Goal: Task Accomplishment & Management: Use online tool/utility

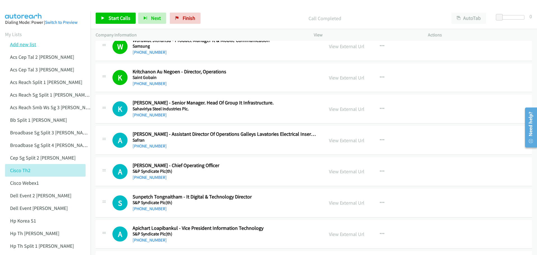
click at [21, 44] on link "Add new list" at bounding box center [23, 44] width 26 height 6
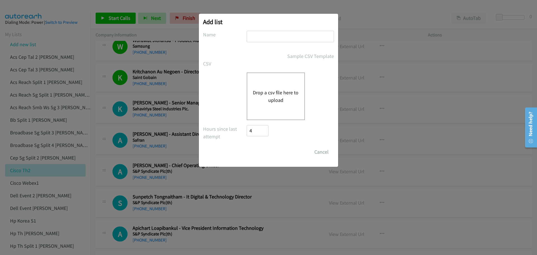
click at [274, 36] on input "text" at bounding box center [289, 36] width 87 height 11
type input "WEBEX PH"
click at [288, 89] on button "Drop a csv file here to upload" at bounding box center [276, 96] width 46 height 15
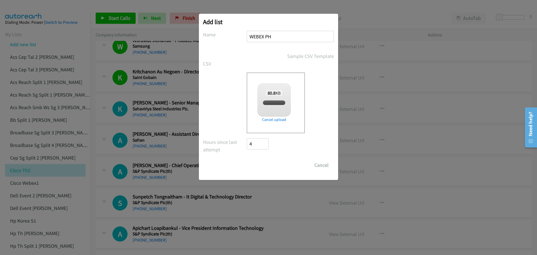
checkbox input "true"
click at [263, 166] on input "Save List" at bounding box center [260, 164] width 29 height 11
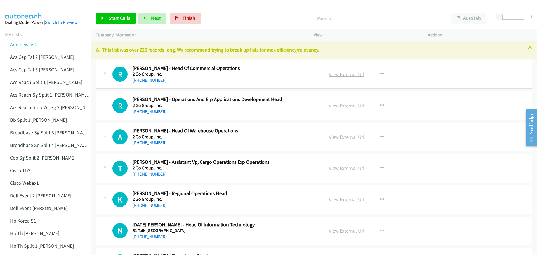
click at [341, 75] on link "View External Url" at bounding box center [346, 74] width 35 height 6
click at [125, 17] on span "Start Calls" at bounding box center [119, 18] width 22 height 6
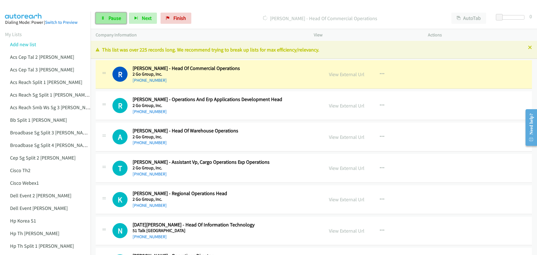
click at [108, 22] on link "Pause" at bounding box center [111, 18] width 31 height 11
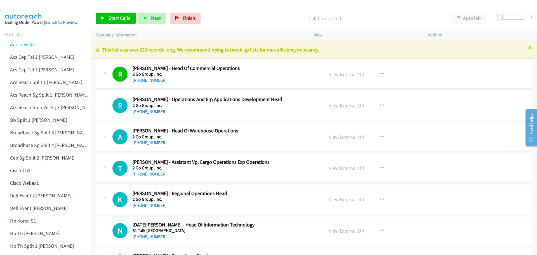
click at [342, 107] on link "View External Url" at bounding box center [346, 105] width 35 height 6
click at [129, 15] on link "Start Calls" at bounding box center [116, 18] width 40 height 11
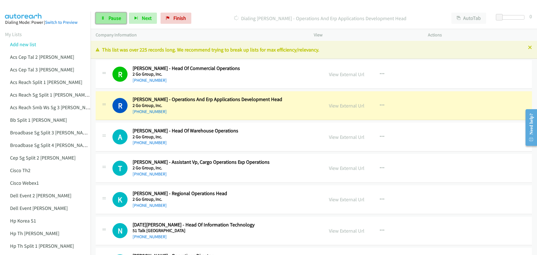
click at [113, 16] on span "Pause" at bounding box center [114, 18] width 13 height 6
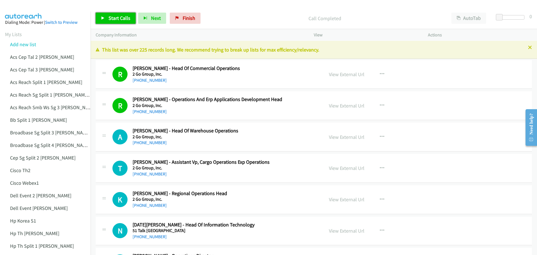
drag, startPoint x: 119, startPoint y: 15, endPoint x: 124, endPoint y: 16, distance: 4.8
click at [119, 15] on span "Start Calls" at bounding box center [119, 18] width 22 height 6
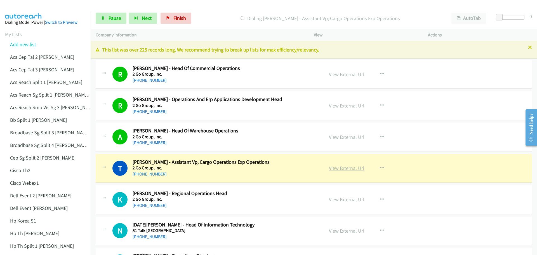
click at [338, 169] on link "View External Url" at bounding box center [346, 168] width 35 height 6
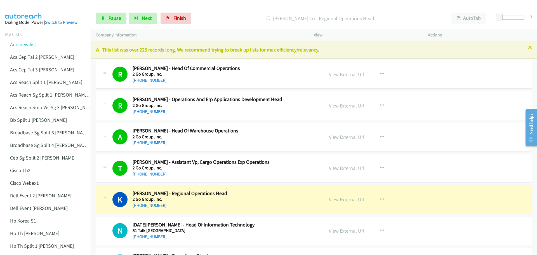
scroll to position [28, 0]
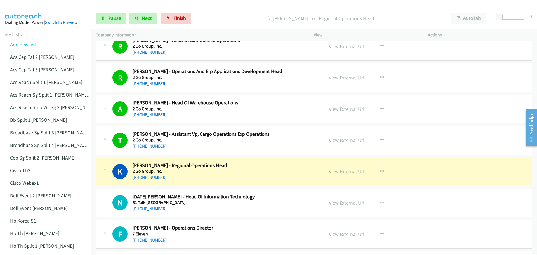
click at [350, 170] on link "View External Url" at bounding box center [346, 171] width 35 height 6
click at [113, 21] on span "Pause" at bounding box center [114, 18] width 13 height 6
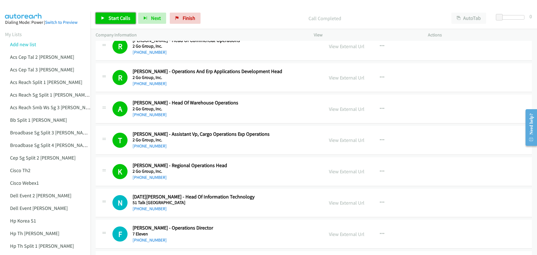
click at [124, 18] on span "Start Calls" at bounding box center [119, 18] width 22 height 6
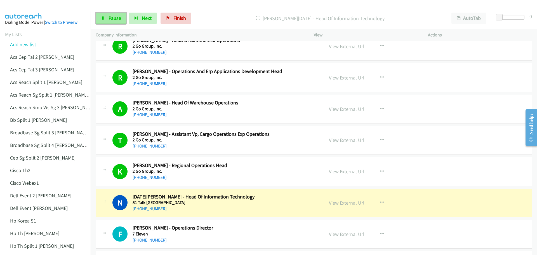
click at [117, 20] on span "Pause" at bounding box center [114, 18] width 13 height 6
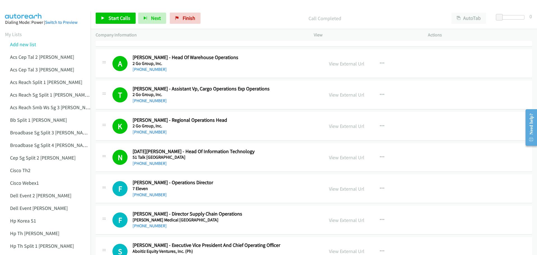
scroll to position [112, 0]
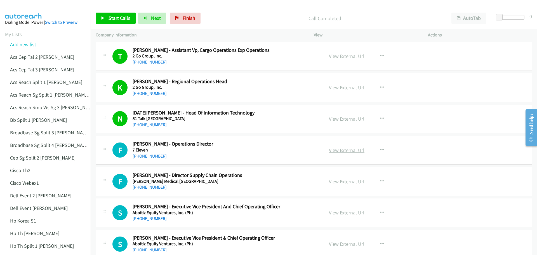
click at [344, 150] on link "View External Url" at bounding box center [346, 150] width 35 height 6
click at [118, 22] on link "Start Calls" at bounding box center [116, 18] width 40 height 11
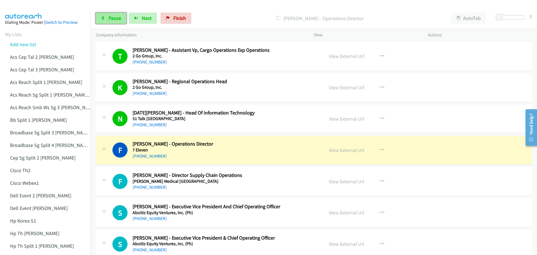
drag, startPoint x: 111, startPoint y: 16, endPoint x: 118, endPoint y: 15, distance: 7.4
click at [111, 16] on span "Pause" at bounding box center [114, 18] width 13 height 6
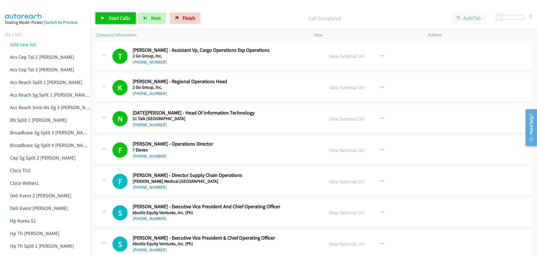
click at [113, 17] on span "Start Calls" at bounding box center [119, 18] width 22 height 6
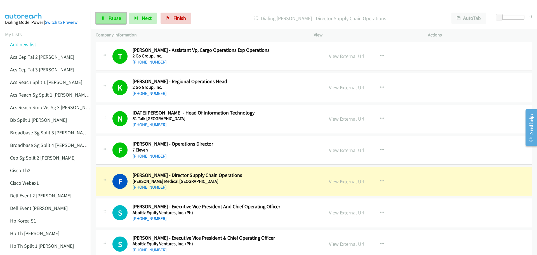
click at [117, 19] on span "Pause" at bounding box center [114, 18] width 13 height 6
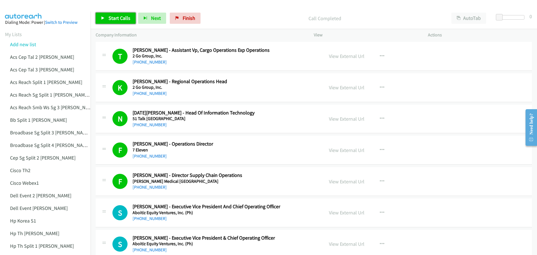
click at [115, 20] on span "Start Calls" at bounding box center [119, 18] width 22 height 6
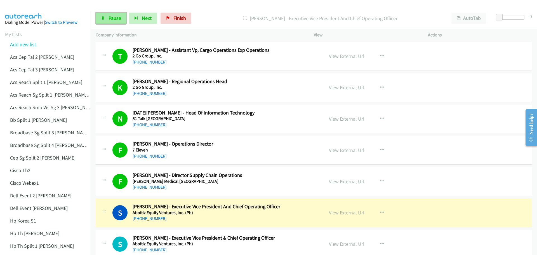
click at [105, 22] on link "Pause" at bounding box center [111, 18] width 31 height 11
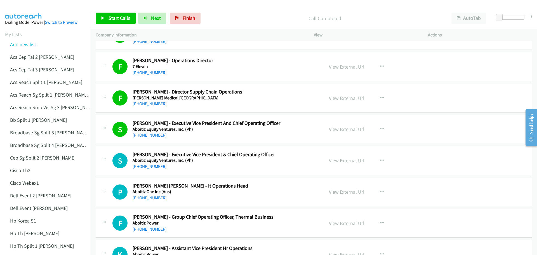
scroll to position [196, 0]
click at [342, 161] on link "View External Url" at bounding box center [346, 159] width 35 height 6
click at [118, 18] on span "Start Calls" at bounding box center [119, 18] width 22 height 6
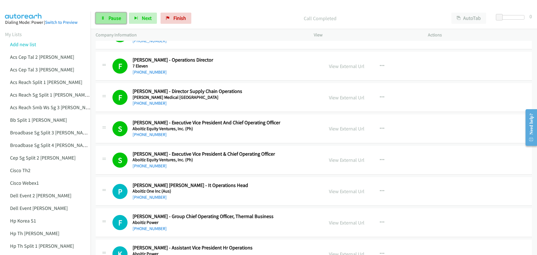
click at [112, 18] on span "Pause" at bounding box center [114, 18] width 13 height 6
click at [118, 10] on div "Start Calls Pause Next Finish Call Completed AutoTab AutoTab 0" at bounding box center [314, 19] width 446 height 22
click at [118, 16] on span "Start Calls" at bounding box center [119, 18] width 22 height 6
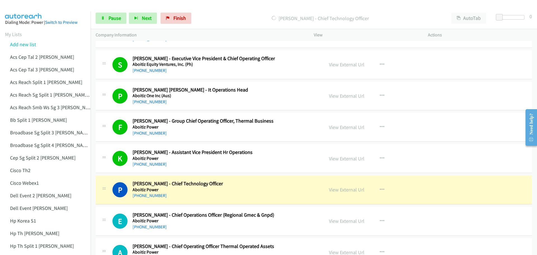
scroll to position [307, 0]
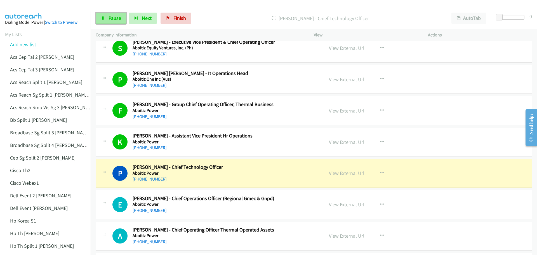
click at [115, 19] on span "Pause" at bounding box center [114, 18] width 13 height 6
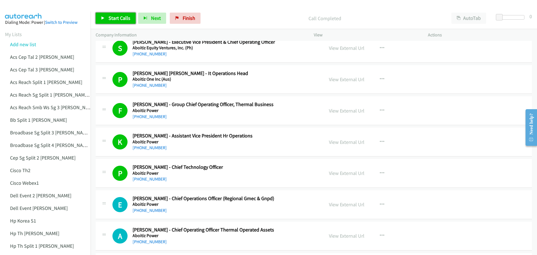
click at [121, 19] on span "Start Calls" at bounding box center [119, 18] width 22 height 6
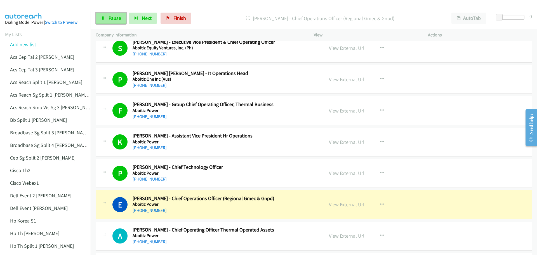
click at [115, 20] on span "Pause" at bounding box center [114, 18] width 13 height 6
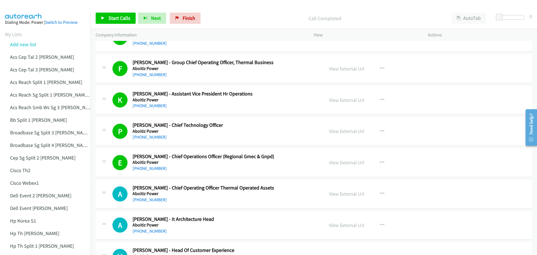
scroll to position [363, 0]
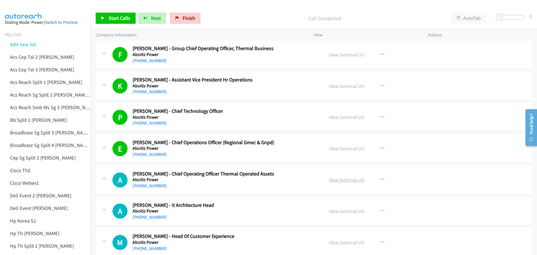
click at [350, 179] on link "View External Url" at bounding box center [346, 179] width 35 height 6
click at [117, 18] on span "Start Calls" at bounding box center [119, 18] width 22 height 6
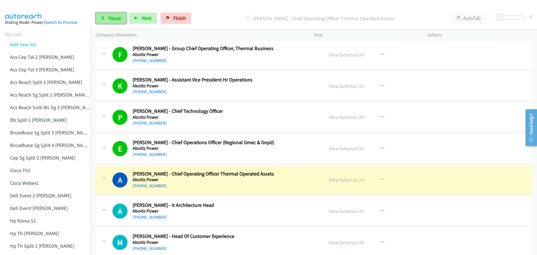
click at [115, 18] on span "Pause" at bounding box center [114, 18] width 13 height 6
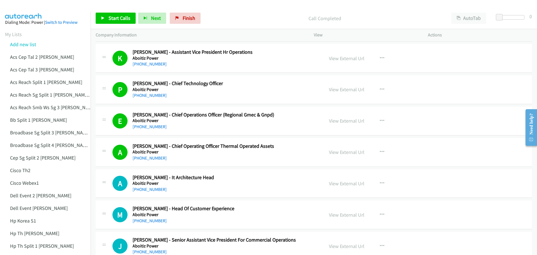
scroll to position [391, 0]
click at [121, 13] on link "Start Calls" at bounding box center [116, 18] width 40 height 11
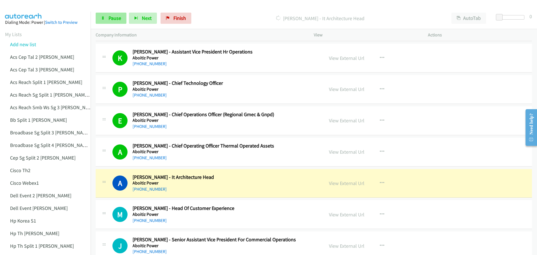
click at [104, 24] on div "Start Calls Pause Next Finish [PERSON_NAME] - It Architecture Head AutoTab Auto…" at bounding box center [314, 19] width 446 height 22
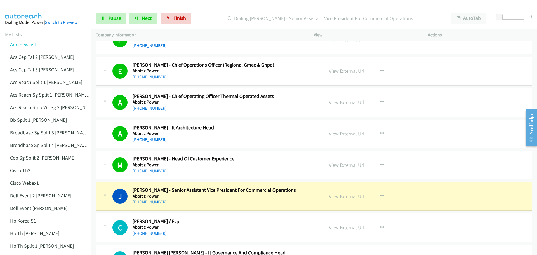
scroll to position [447, 0]
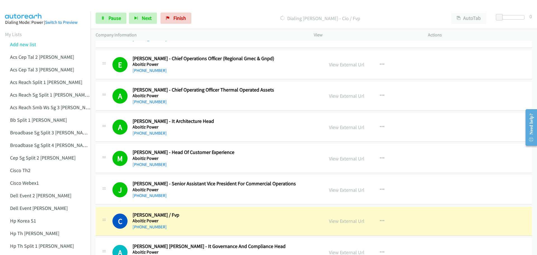
click at [239, 22] on p "Dialing [PERSON_NAME] - Cio / Fvp" at bounding box center [320, 19] width 242 height 8
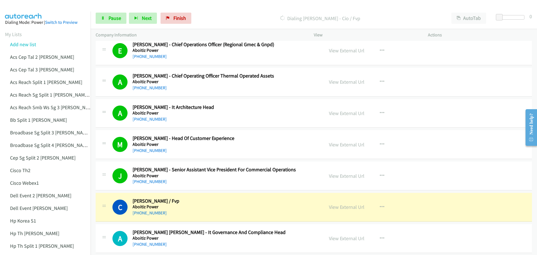
scroll to position [475, 0]
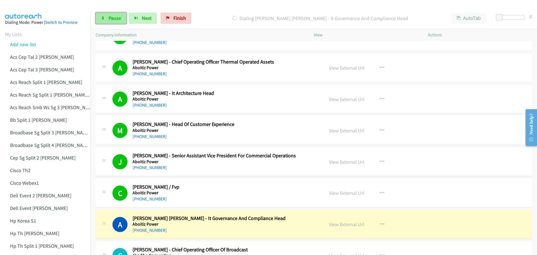
click at [114, 16] on span "Pause" at bounding box center [114, 18] width 13 height 6
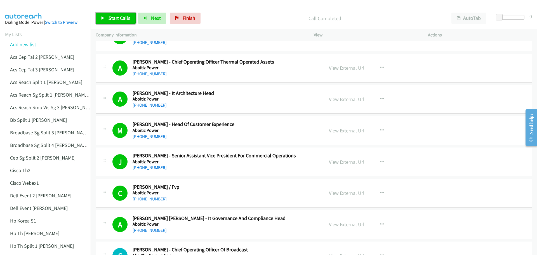
click at [118, 19] on span "Start Calls" at bounding box center [119, 18] width 22 height 6
click at [115, 17] on span "Pause" at bounding box center [114, 18] width 13 height 6
click at [117, 21] on link "Start Calls" at bounding box center [116, 18] width 40 height 11
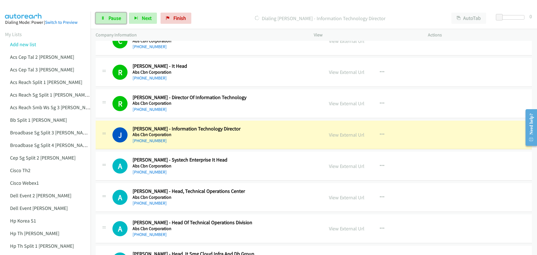
scroll to position [755, 0]
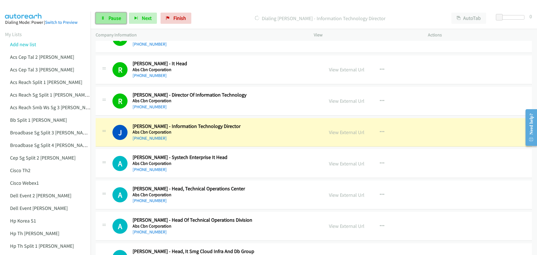
click at [110, 22] on link "Pause" at bounding box center [111, 18] width 31 height 11
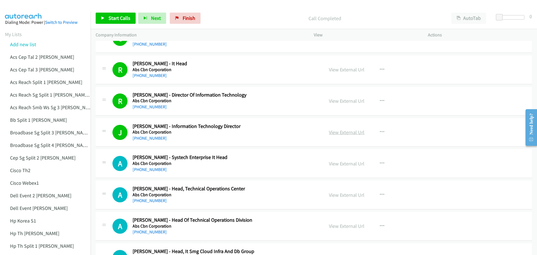
click at [342, 133] on link "View External Url" at bounding box center [346, 132] width 35 height 6
click at [112, 17] on span "Start Calls" at bounding box center [119, 18] width 22 height 6
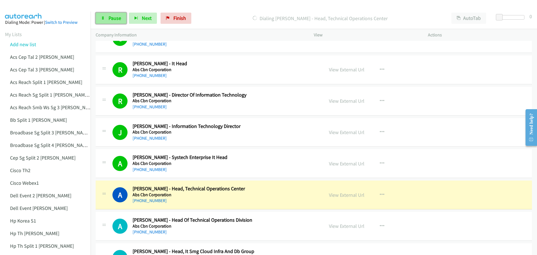
click at [110, 17] on span "Pause" at bounding box center [114, 18] width 13 height 6
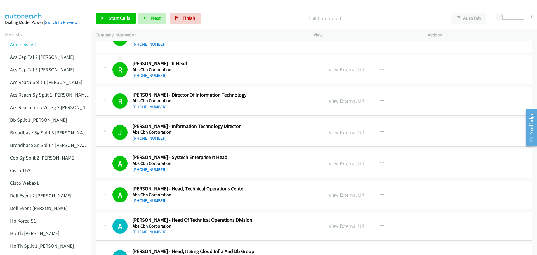
scroll to position [782, 0]
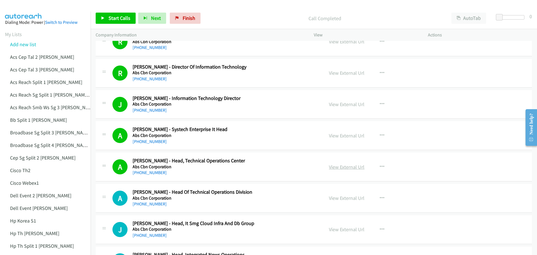
click at [344, 168] on link "View External Url" at bounding box center [346, 166] width 35 height 6
click at [123, 19] on span "Start Calls" at bounding box center [119, 18] width 22 height 6
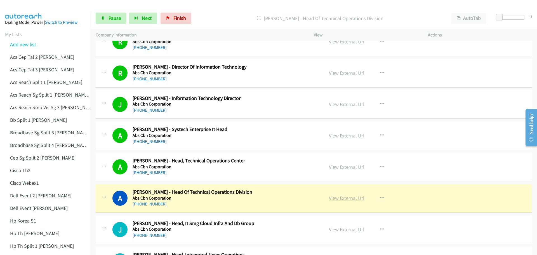
click at [348, 200] on link "View External Url" at bounding box center [346, 198] width 35 height 6
click at [115, 20] on span "Pause" at bounding box center [114, 18] width 13 height 6
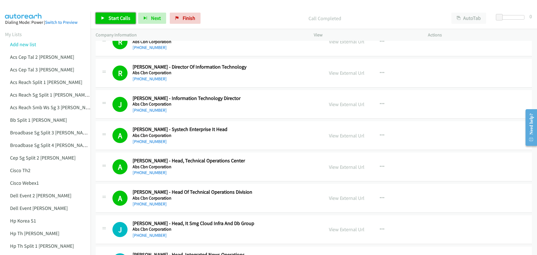
click at [114, 22] on link "Start Calls" at bounding box center [116, 18] width 40 height 11
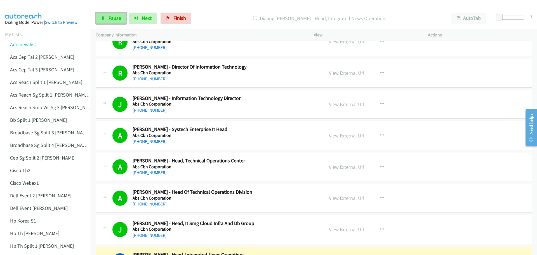
click at [113, 17] on span "Pause" at bounding box center [114, 18] width 13 height 6
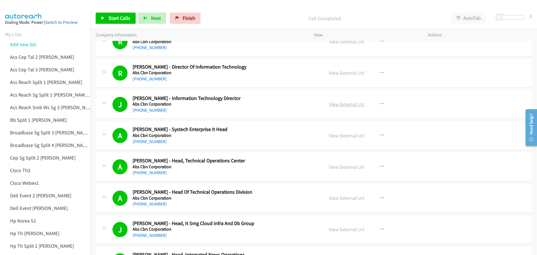
click at [341, 105] on link "View External Url" at bounding box center [346, 104] width 35 height 6
click at [115, 18] on span "Start Calls" at bounding box center [119, 18] width 22 height 6
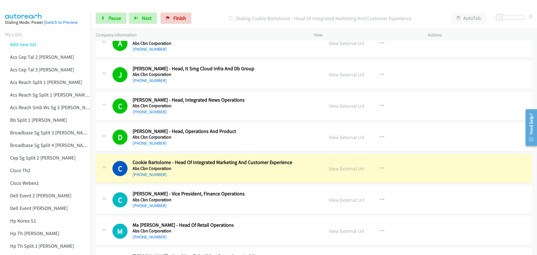
scroll to position [950, 0]
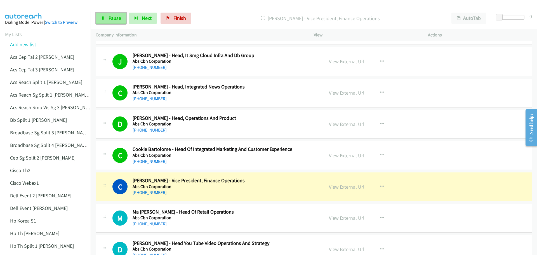
click at [110, 20] on span "Pause" at bounding box center [114, 18] width 13 height 6
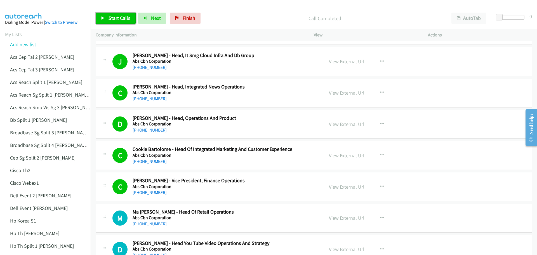
click at [122, 20] on span "Start Calls" at bounding box center [119, 18] width 22 height 6
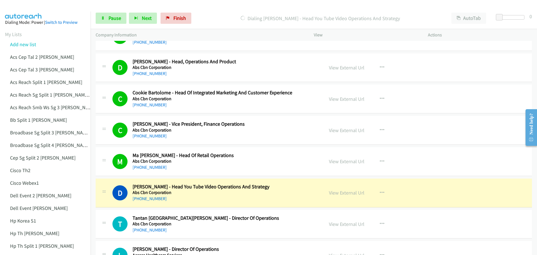
scroll to position [1034, 0]
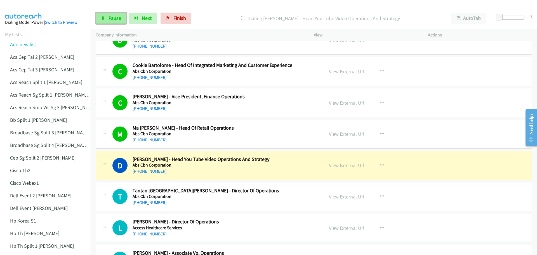
click at [114, 20] on span "Pause" at bounding box center [114, 18] width 13 height 6
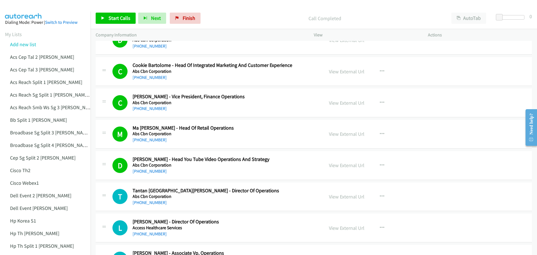
click at [115, 25] on div "Start Calls Pause Next Finish Call Completed AutoTab AutoTab 0" at bounding box center [314, 19] width 446 height 22
click at [118, 17] on span "Start Calls" at bounding box center [119, 18] width 22 height 6
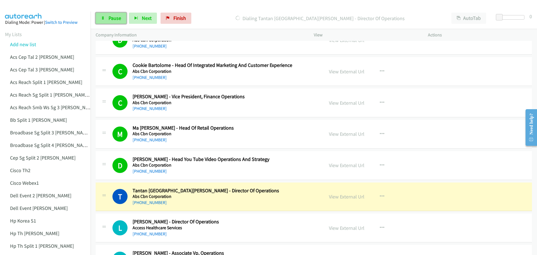
click at [117, 20] on span "Pause" at bounding box center [114, 18] width 13 height 6
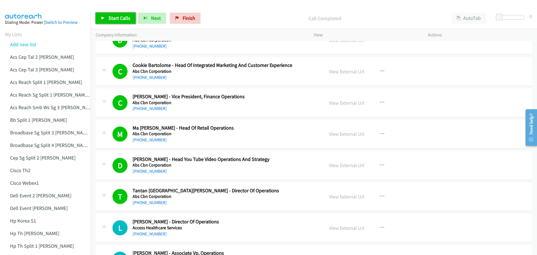
click at [117, 17] on span "Start Calls" at bounding box center [119, 18] width 22 height 6
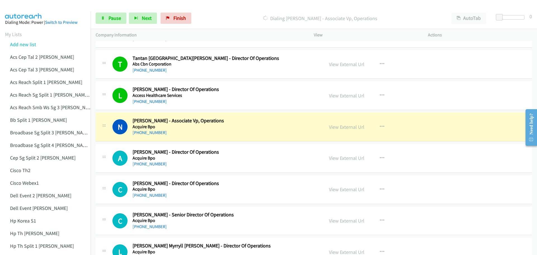
scroll to position [1174, 0]
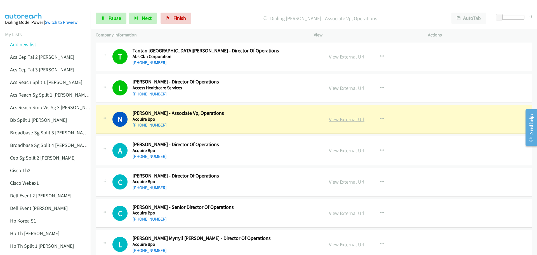
click at [341, 118] on link "View External Url" at bounding box center [346, 119] width 35 height 6
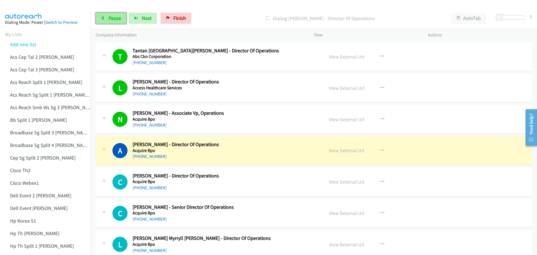
click at [104, 16] on icon at bounding box center [103, 18] width 4 height 4
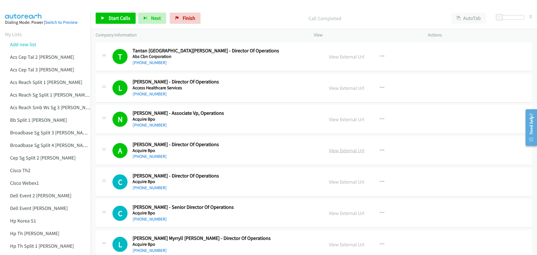
click at [343, 153] on link "View External Url" at bounding box center [346, 150] width 35 height 6
click at [122, 18] on span "Start Calls" at bounding box center [119, 18] width 22 height 6
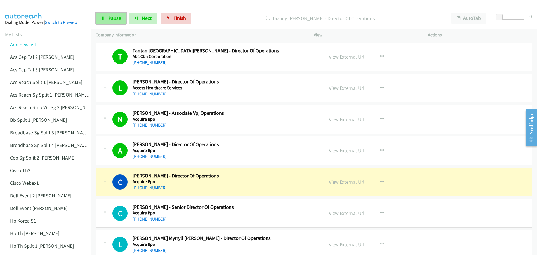
click at [119, 19] on span "Pause" at bounding box center [114, 18] width 13 height 6
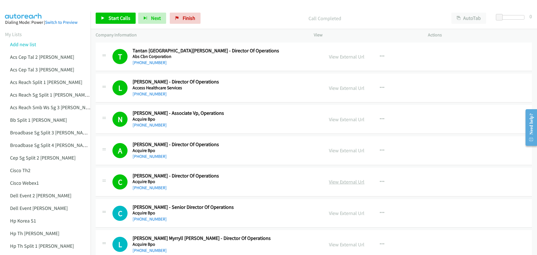
click at [348, 183] on link "View External Url" at bounding box center [346, 181] width 35 height 6
click at [118, 21] on span "Start Calls" at bounding box center [119, 18] width 22 height 6
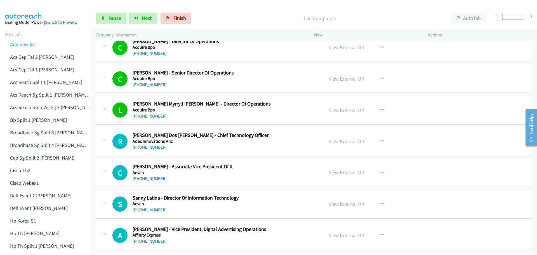
scroll to position [1313, 0]
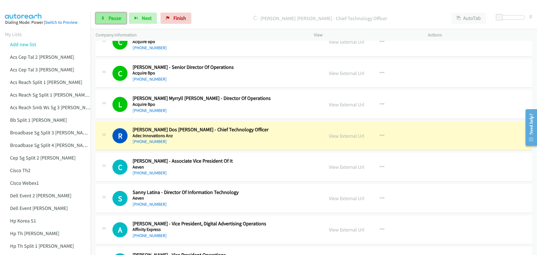
click at [115, 17] on span "Pause" at bounding box center [114, 18] width 13 height 6
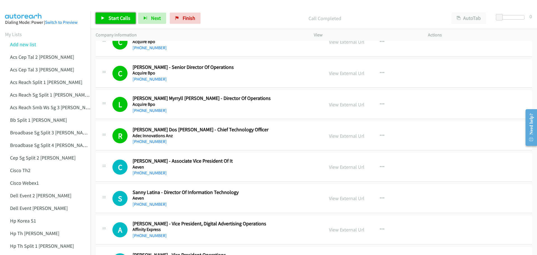
click at [115, 17] on span "Start Calls" at bounding box center [119, 18] width 22 height 6
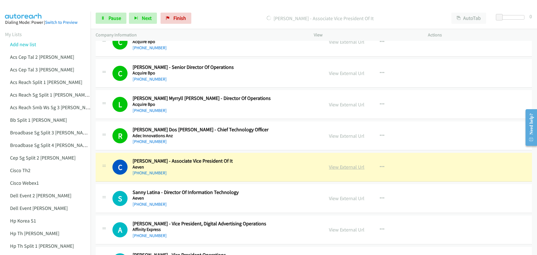
click at [342, 168] on link "View External Url" at bounding box center [346, 166] width 35 height 6
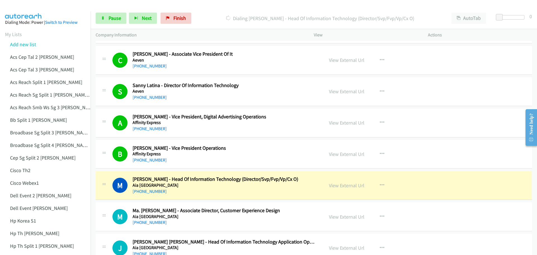
scroll to position [1453, 0]
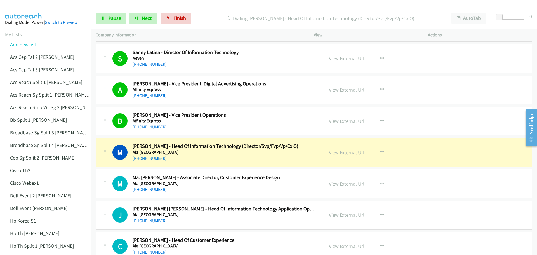
click at [344, 155] on link "View External Url" at bounding box center [346, 152] width 35 height 6
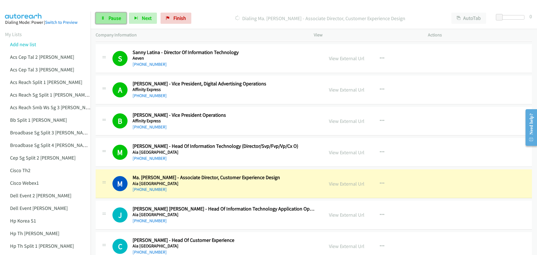
click at [106, 17] on link "Pause" at bounding box center [111, 18] width 31 height 11
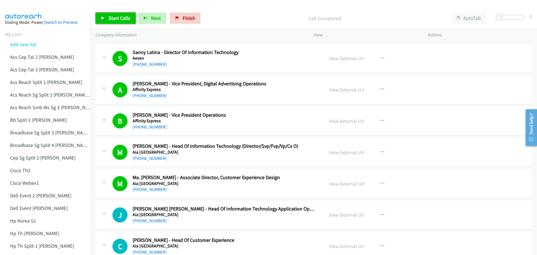
click at [116, 18] on span "Start Calls" at bounding box center [119, 18] width 22 height 6
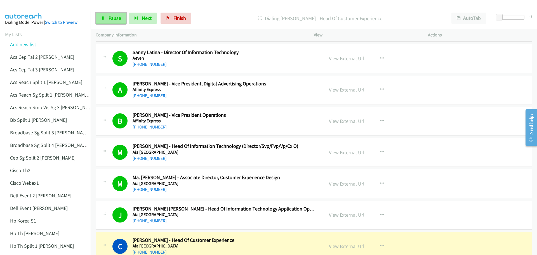
click at [114, 21] on span "Pause" at bounding box center [114, 18] width 13 height 6
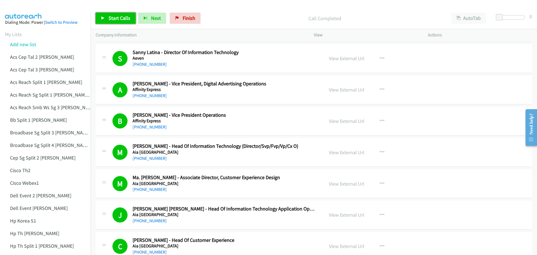
click at [113, 20] on span "Start Calls" at bounding box center [119, 18] width 22 height 6
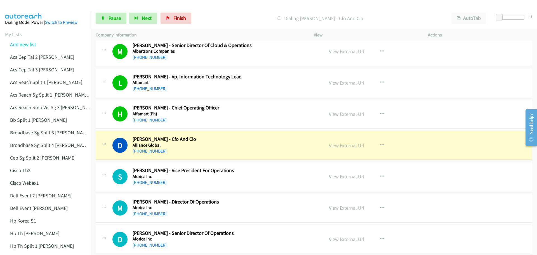
scroll to position [1816, 0]
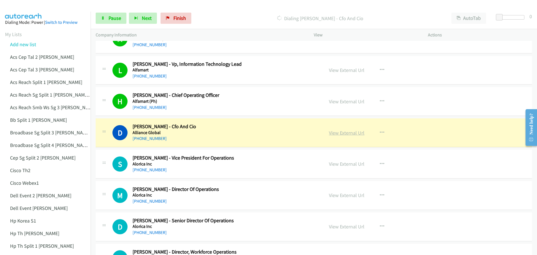
click at [337, 134] on link "View External Url" at bounding box center [346, 132] width 35 height 6
click at [117, 19] on span "Pause" at bounding box center [114, 18] width 13 height 6
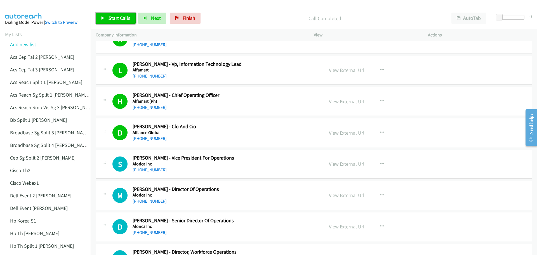
click at [129, 18] on span "Start Calls" at bounding box center [119, 18] width 22 height 6
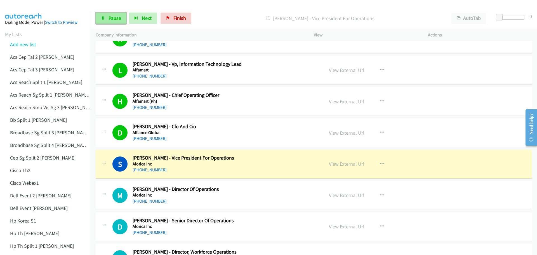
click at [108, 21] on link "Pause" at bounding box center [111, 18] width 31 height 11
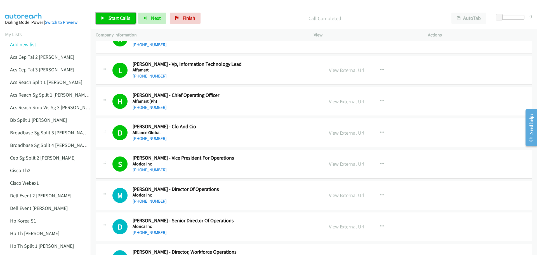
click at [124, 17] on span "Start Calls" at bounding box center [119, 18] width 22 height 6
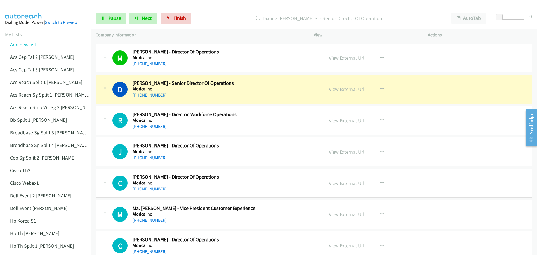
scroll to position [1956, 0]
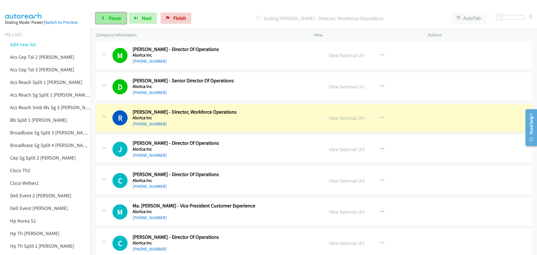
click at [114, 15] on span "Pause" at bounding box center [114, 18] width 13 height 6
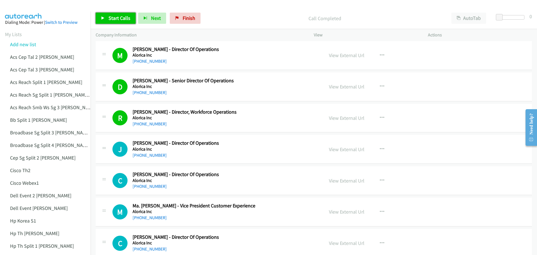
click at [125, 23] on link "Start Calls" at bounding box center [116, 18] width 40 height 11
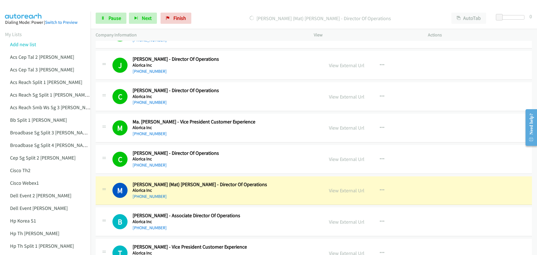
scroll to position [2068, 0]
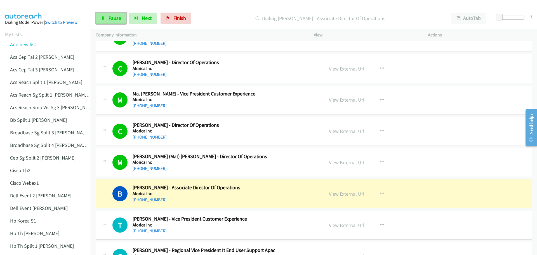
click at [120, 17] on span "Pause" at bounding box center [114, 18] width 13 height 6
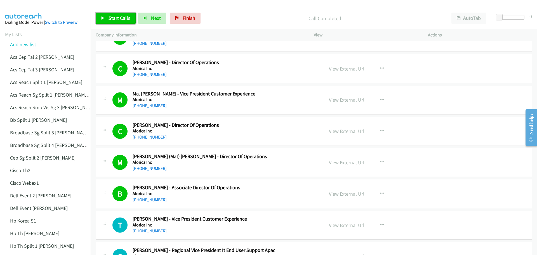
click at [118, 16] on span "Start Calls" at bounding box center [119, 18] width 22 height 6
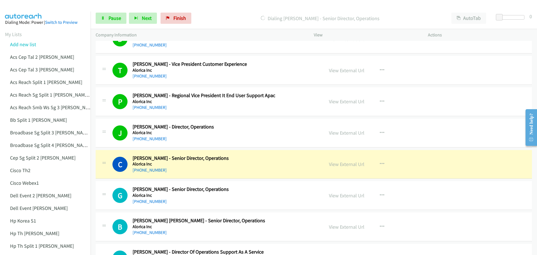
scroll to position [2236, 0]
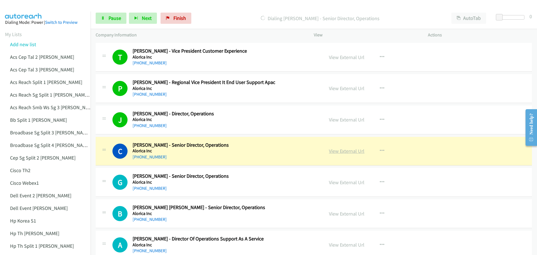
click at [346, 153] on link "View External Url" at bounding box center [346, 151] width 35 height 6
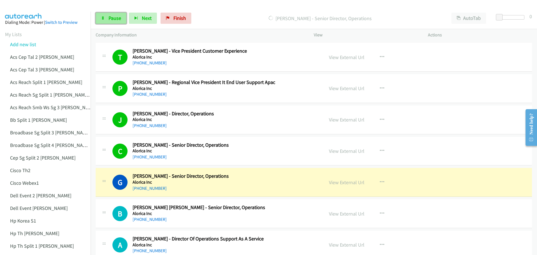
click at [116, 15] on span "Pause" at bounding box center [114, 18] width 13 height 6
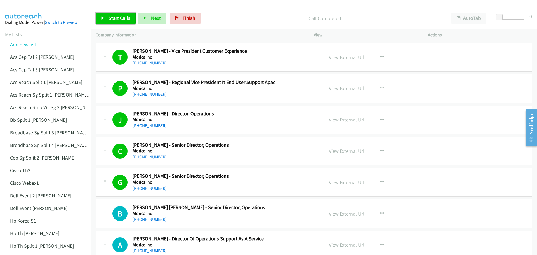
click at [119, 20] on span "Start Calls" at bounding box center [119, 18] width 22 height 6
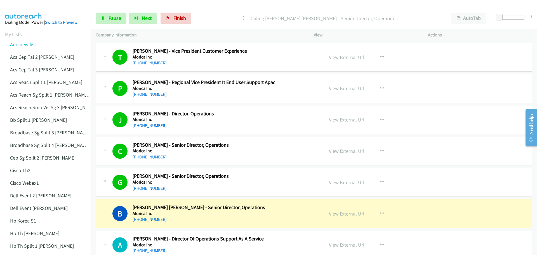
click at [345, 213] on link "View External Url" at bounding box center [346, 213] width 35 height 6
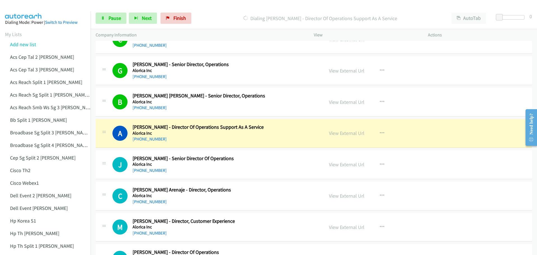
scroll to position [2347, 0]
click at [353, 133] on link "View External Url" at bounding box center [346, 132] width 35 height 6
click at [114, 17] on span "Pause" at bounding box center [114, 18] width 13 height 6
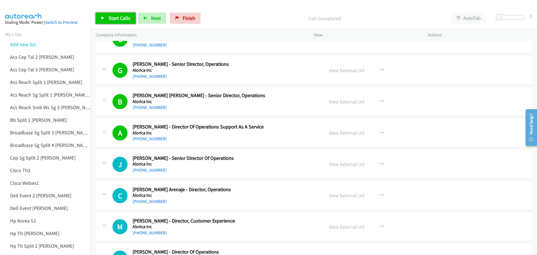
click at [111, 23] on link "Start Calls" at bounding box center [116, 18] width 40 height 11
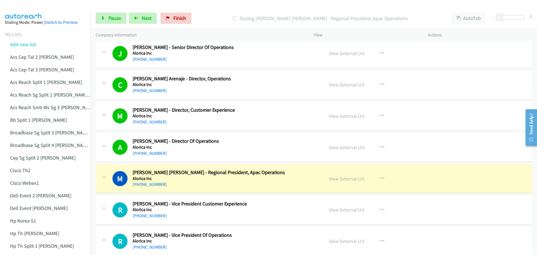
scroll to position [2459, 0]
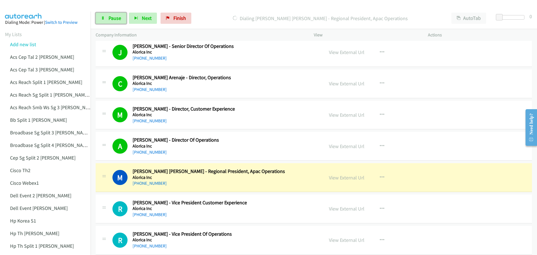
drag, startPoint x: 115, startPoint y: 20, endPoint x: 132, endPoint y: 9, distance: 19.9
click at [115, 20] on span "Pause" at bounding box center [114, 18] width 13 height 6
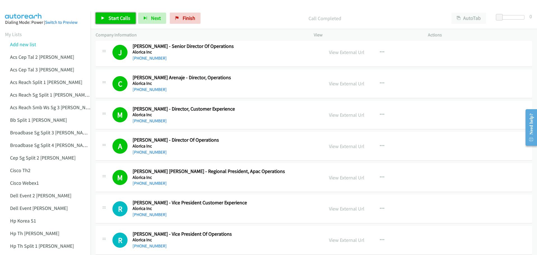
click at [119, 19] on span "Start Calls" at bounding box center [119, 18] width 22 height 6
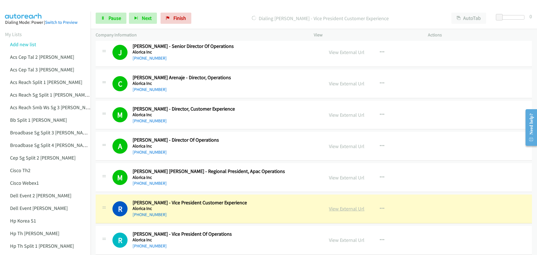
click at [344, 207] on link "View External Url" at bounding box center [346, 208] width 35 height 6
click at [114, 16] on span "Pause" at bounding box center [114, 18] width 13 height 6
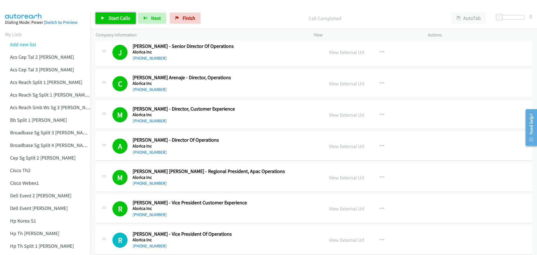
click at [121, 21] on span "Start Calls" at bounding box center [119, 18] width 22 height 6
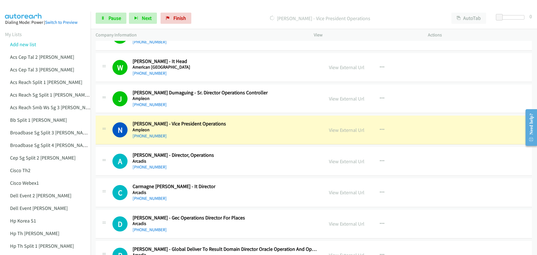
scroll to position [2795, 0]
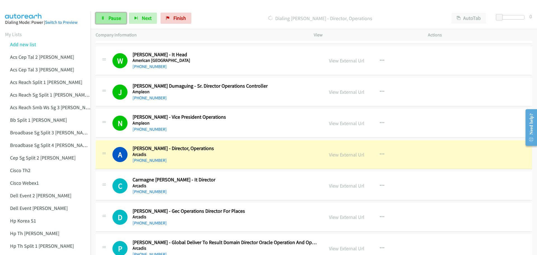
click at [110, 14] on link "Pause" at bounding box center [111, 18] width 31 height 11
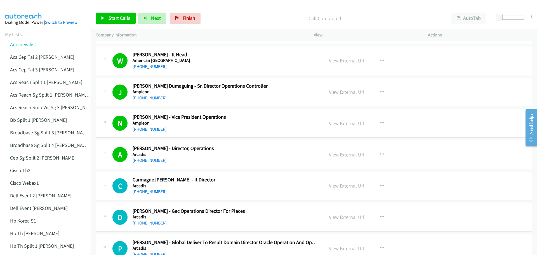
click at [344, 153] on link "View External Url" at bounding box center [346, 154] width 35 height 6
click at [112, 20] on span "Start Calls" at bounding box center [119, 18] width 22 height 6
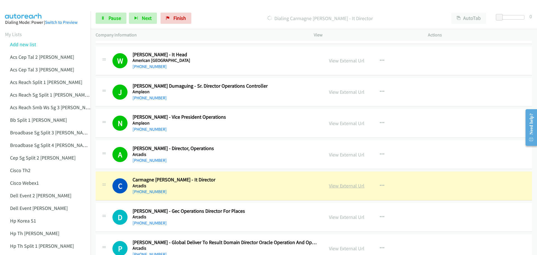
click at [341, 187] on link "View External Url" at bounding box center [346, 185] width 35 height 6
click at [113, 15] on link "Pause" at bounding box center [111, 18] width 31 height 11
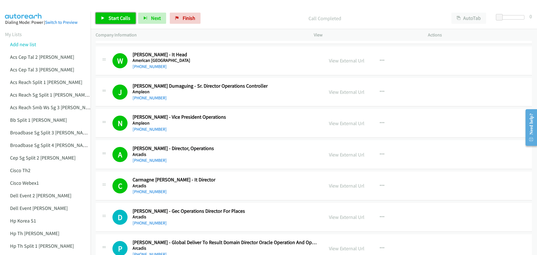
click at [116, 20] on span "Start Calls" at bounding box center [119, 18] width 22 height 6
click at [113, 20] on span "Pause" at bounding box center [114, 18] width 13 height 6
click at [116, 15] on span "Start Calls" at bounding box center [119, 18] width 22 height 6
click at [111, 18] on span "Pause" at bounding box center [114, 18] width 13 height 6
